Goal: Task Accomplishment & Management: Complete application form

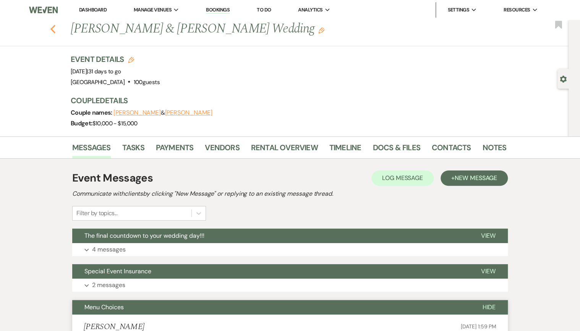
click at [55, 32] on use "button" at bounding box center [52, 29] width 5 height 8
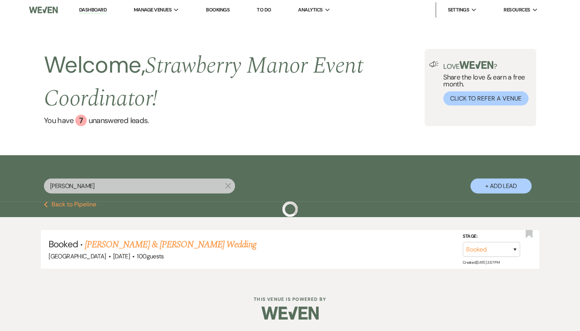
click at [89, 190] on input "[PERSON_NAME]" at bounding box center [139, 185] width 191 height 15
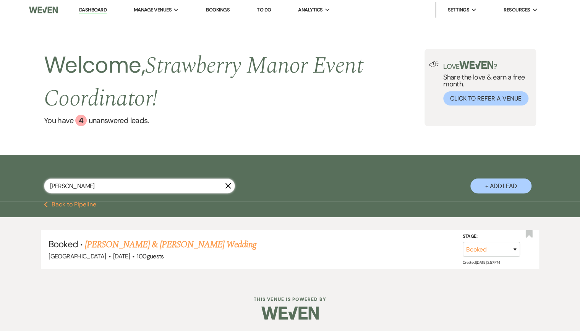
drag, startPoint x: 83, startPoint y: 189, endPoint x: -10, endPoint y: 180, distance: 94.1
click at [0, 180] on html "Dashboard Manage Venues Expand [GEOGRAPHIC_DATA] [GEOGRAPHIC_DATA] Events Booki…" at bounding box center [290, 165] width 580 height 331
type input "[PERSON_NAME]"
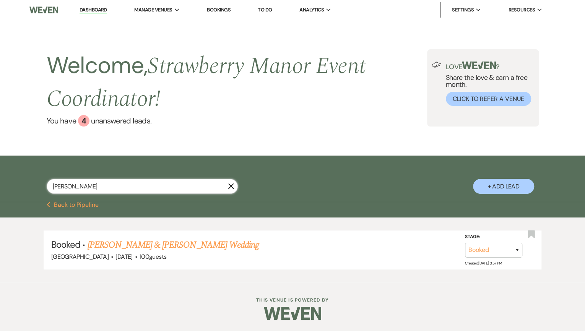
select select "6"
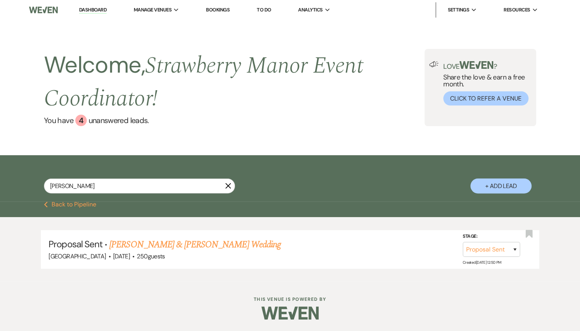
drag, startPoint x: 212, startPoint y: 243, endPoint x: 211, endPoint y: 240, distance: 4.0
click at [212, 243] on link "[PERSON_NAME] & [PERSON_NAME] Wedding" at bounding box center [194, 245] width 171 height 14
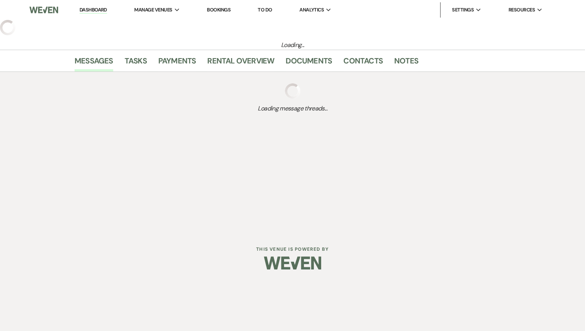
select select "6"
select select "5"
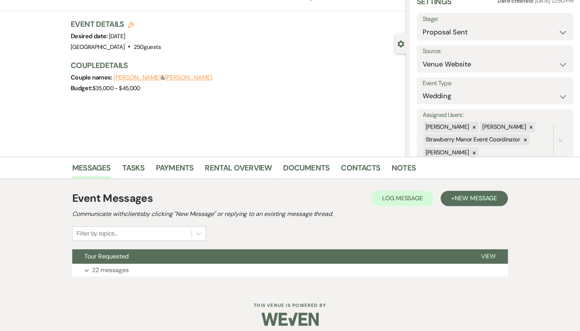
scroll to position [41, 0]
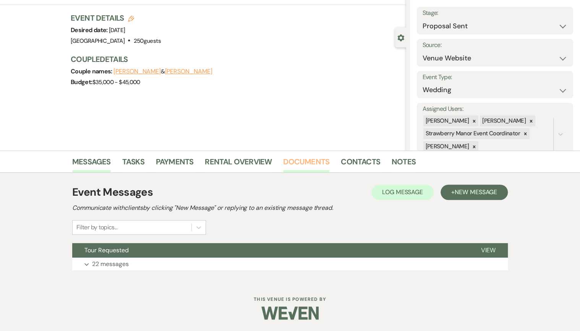
click at [325, 166] on link "Documents" at bounding box center [306, 164] width 46 height 17
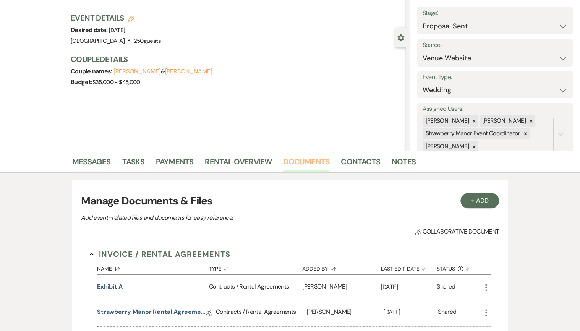
scroll to position [194, 0]
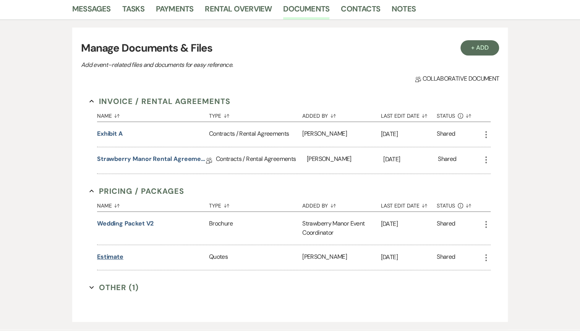
click at [121, 254] on button "Estimate" at bounding box center [110, 256] width 26 height 9
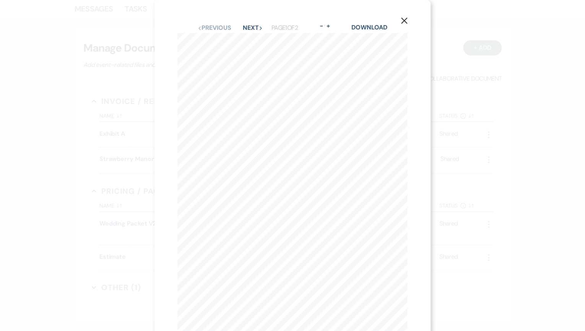
click at [403, 22] on icon "X" at bounding box center [403, 20] width 7 height 7
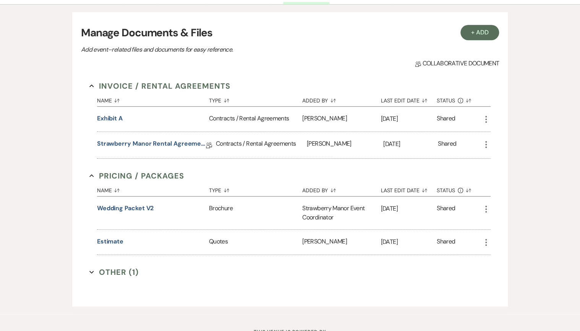
scroll to position [214, 0]
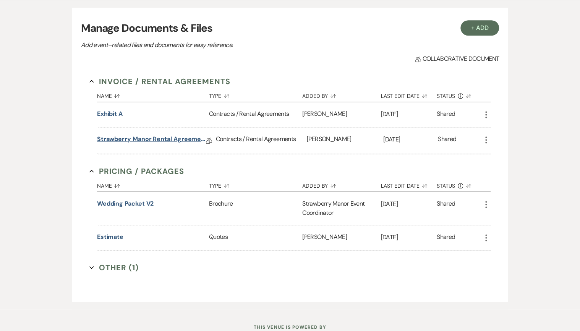
click at [148, 136] on link "Strawberry Manor Rental Agreement - Wedding" at bounding box center [151, 141] width 109 height 12
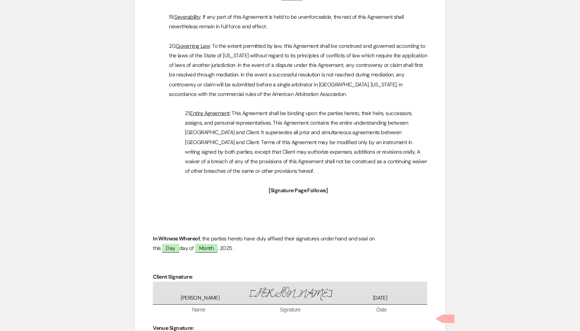
scroll to position [2731, 0]
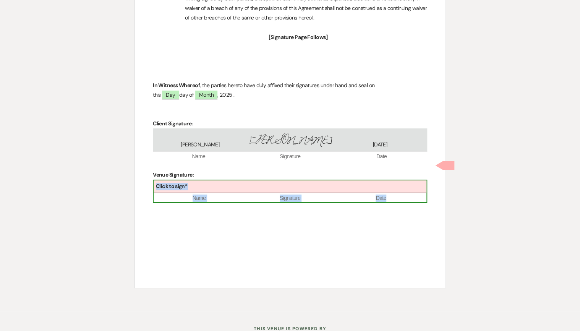
click at [254, 180] on div "Click to sign*" at bounding box center [290, 186] width 273 height 13
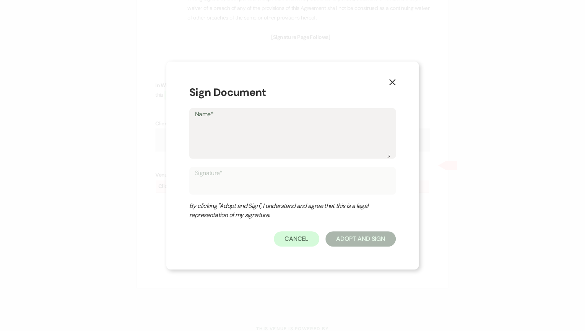
type textarea "B"
type input "B"
type textarea "Br"
type input "Br"
type textarea "Bri"
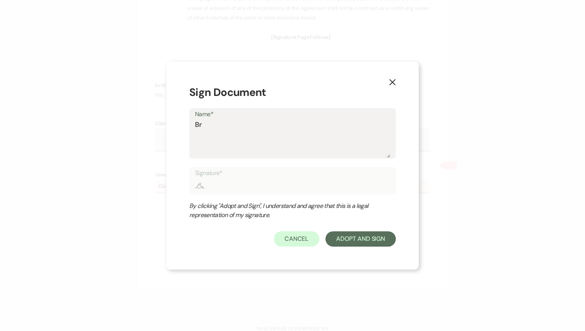
type input "Bri"
type textarea "Brit"
type input "Brit"
type textarea "[PERSON_NAME]"
type input "[PERSON_NAME]"
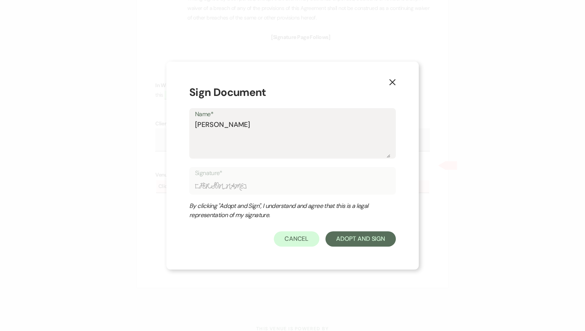
type textarea "Britta"
type input "Britta"
type textarea "Brittan"
type input "Brittan"
type textarea "Brittanty"
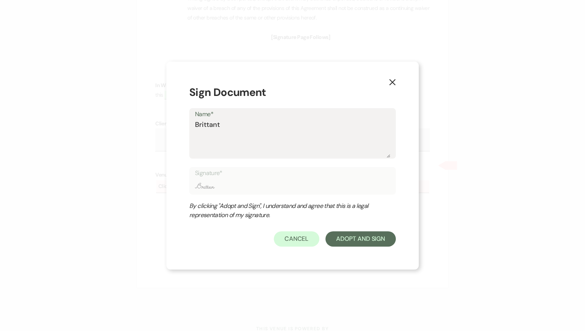
type input "Brittanty"
type textarea "Brittant"
type input "Brittant"
type textarea "Brittan"
type input "Brittan"
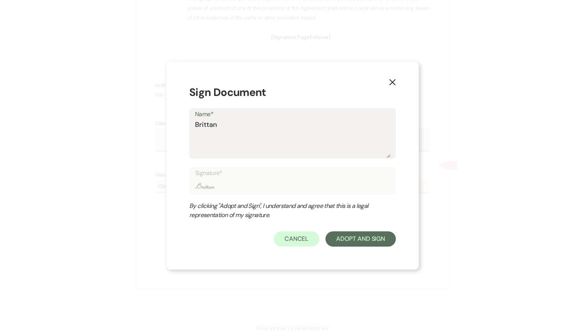
type textarea "[PERSON_NAME]"
type input "[PERSON_NAME]"
type textarea "[PERSON_NAME]"
type input "[PERSON_NAME]"
type textarea "[PERSON_NAME]"
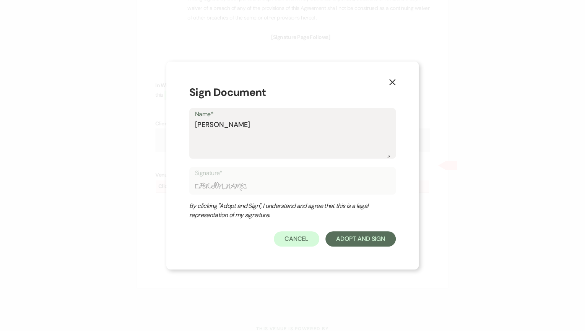
type input "[PERSON_NAME]"
type textarea "[PERSON_NAME]"
type input "[PERSON_NAME]"
type textarea "[PERSON_NAME] How"
type input "[PERSON_NAME] How"
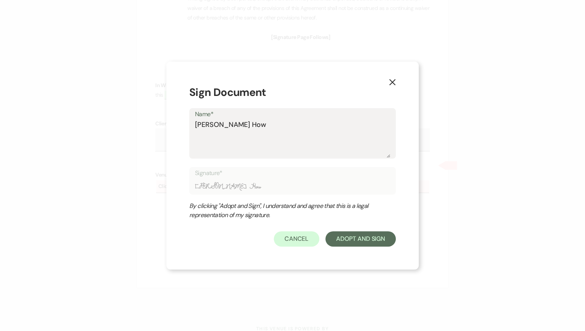
type textarea "[PERSON_NAME]"
type input "[PERSON_NAME]"
type textarea "[PERSON_NAME]"
type input "[PERSON_NAME]"
type textarea "[PERSON_NAME]"
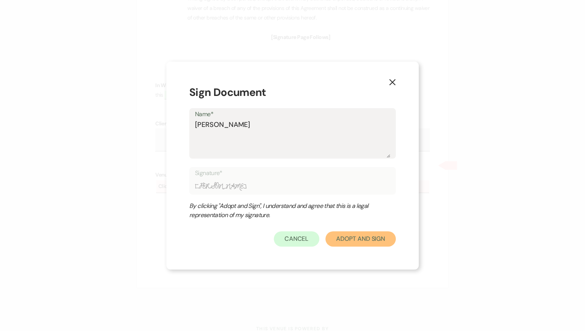
click at [369, 237] on button "Adopt And Sign" at bounding box center [360, 238] width 70 height 15
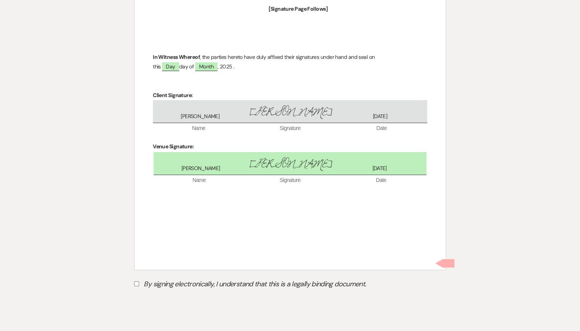
scroll to position [2774, 0]
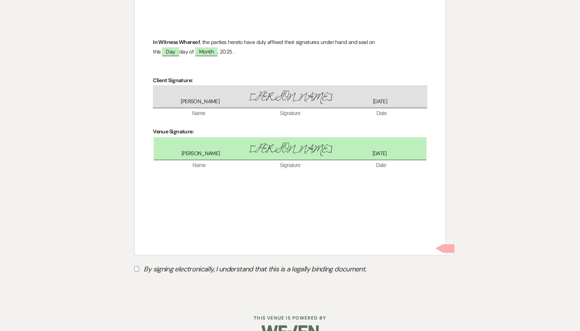
click at [135, 263] on label "By signing electronically, I understand that this is a legally binding document." at bounding box center [290, 270] width 312 height 15
click at [135, 266] on input "By signing electronically, I understand that this is a legally binding document." at bounding box center [136, 268] width 5 height 5
checkbox input "true"
click at [158, 281] on button "Submit" at bounding box center [160, 288] width 53 height 14
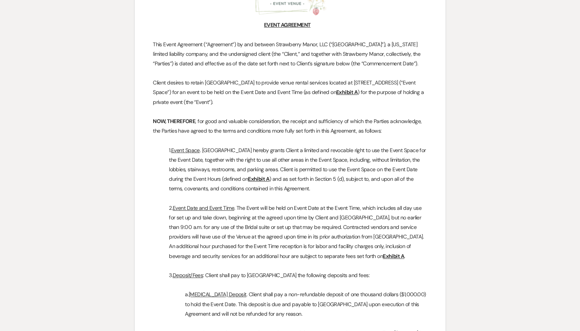
scroll to position [0, 0]
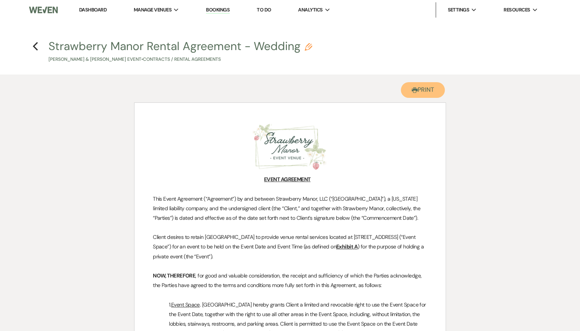
click at [434, 90] on button "Printer Print" at bounding box center [423, 90] width 44 height 16
click at [38, 49] on h4 "Previous Strawberry Manor Rental Agreement - Wedding Pencil [PERSON_NAME] & [PE…" at bounding box center [290, 50] width 550 height 25
click at [37, 45] on icon "Previous" at bounding box center [35, 46] width 6 height 9
select select "6"
select select "5"
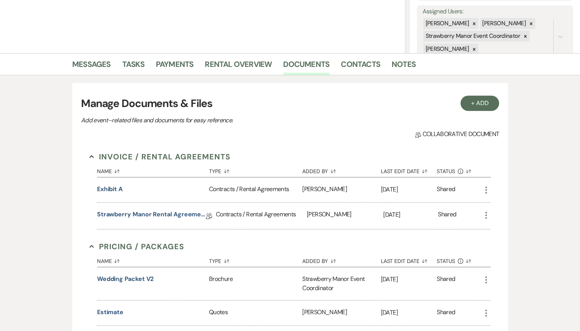
scroll to position [122, 0]
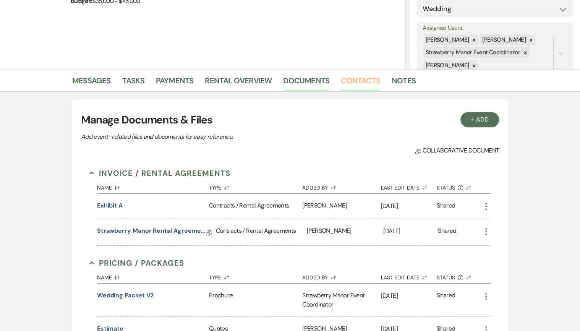
click at [351, 79] on link "Contacts" at bounding box center [360, 83] width 39 height 17
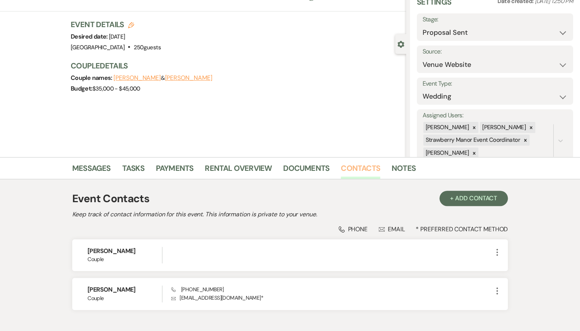
scroll to position [81, 0]
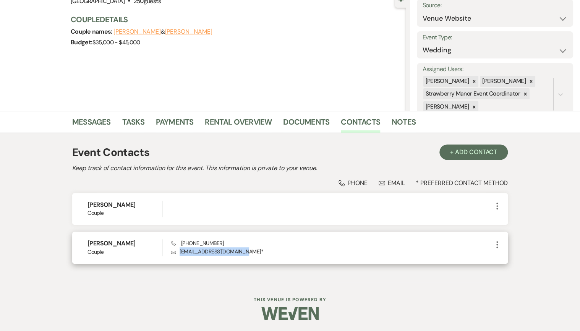
drag, startPoint x: 180, startPoint y: 251, endPoint x: 248, endPoint y: 254, distance: 68.1
click at [248, 254] on p "Envelope [EMAIL_ADDRESS][DOMAIN_NAME] *" at bounding box center [331, 251] width 321 height 8
drag, startPoint x: 248, startPoint y: 254, endPoint x: 243, endPoint y: 252, distance: 4.6
copy p "[EMAIL_ADDRESS][DOMAIN_NAME]"
drag, startPoint x: 220, startPoint y: 241, endPoint x: 180, endPoint y: 243, distance: 39.8
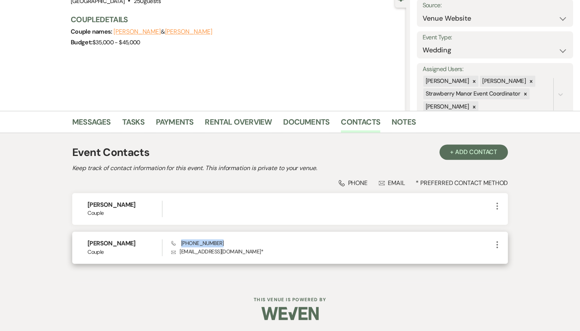
click at [180, 243] on div "Phone [PHONE_NUMBER] Envelope [EMAIL_ADDRESS][DOMAIN_NAME] *" at bounding box center [331, 247] width 321 height 16
drag, startPoint x: 180, startPoint y: 243, endPoint x: 185, endPoint y: 243, distance: 4.6
copy span "[PHONE_NUMBER]"
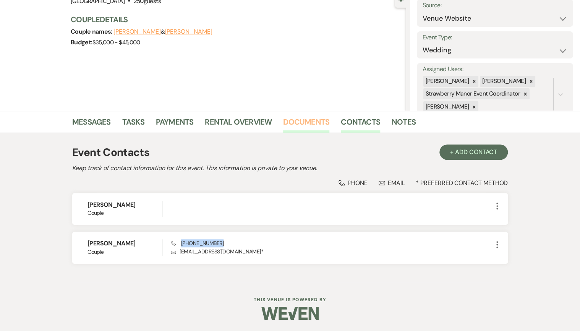
click at [310, 120] on link "Documents" at bounding box center [306, 124] width 46 height 17
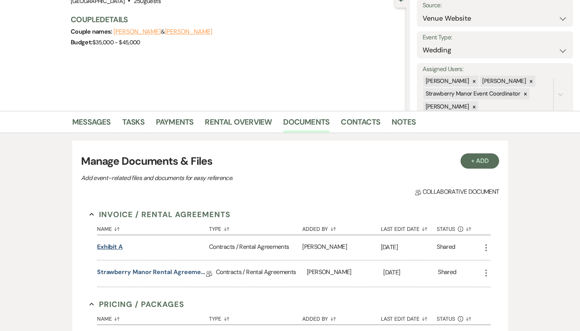
click at [114, 244] on button "Exhibit A" at bounding box center [110, 246] width 26 height 9
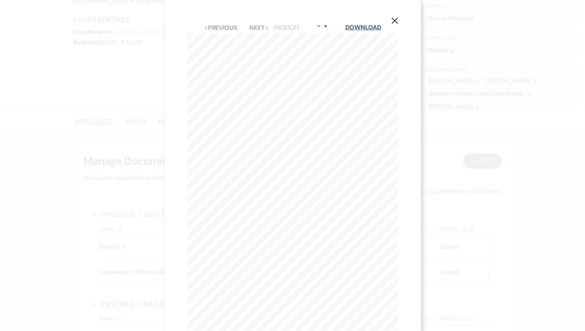
click at [376, 26] on link "Download" at bounding box center [363, 27] width 36 height 8
click at [394, 23] on icon "X" at bounding box center [394, 20] width 7 height 7
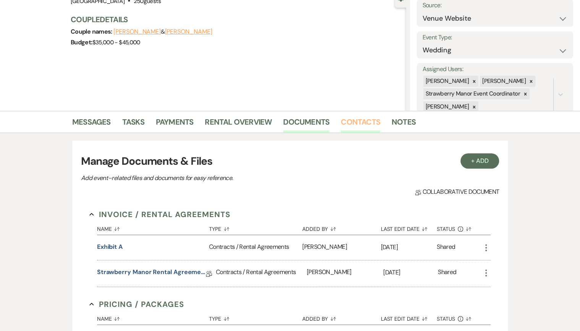
click at [343, 122] on link "Contacts" at bounding box center [360, 124] width 39 height 17
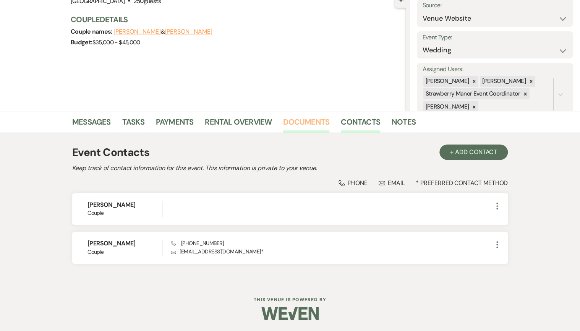
click at [312, 126] on link "Documents" at bounding box center [306, 124] width 46 height 17
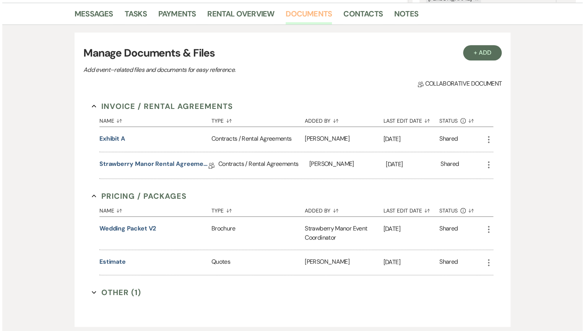
scroll to position [240, 0]
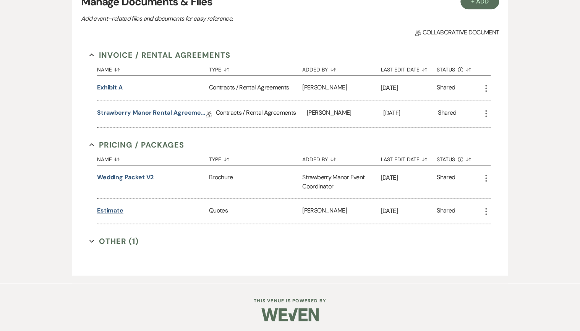
click at [113, 207] on button "Estimate" at bounding box center [110, 210] width 26 height 9
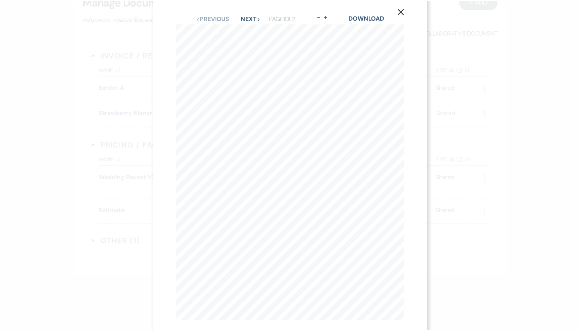
scroll to position [0, 0]
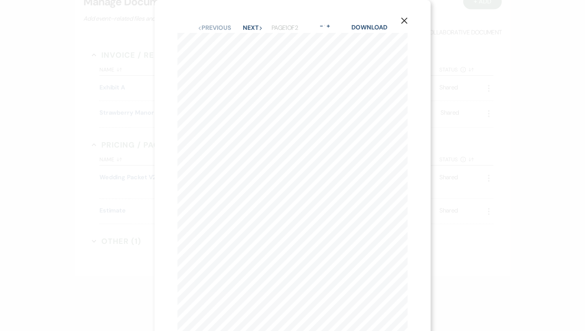
click at [404, 23] on icon "X" at bounding box center [403, 20] width 7 height 7
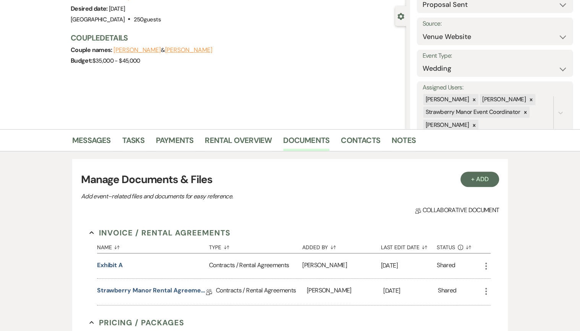
scroll to position [57, 0]
